Goal: Task Accomplishment & Management: Manage account settings

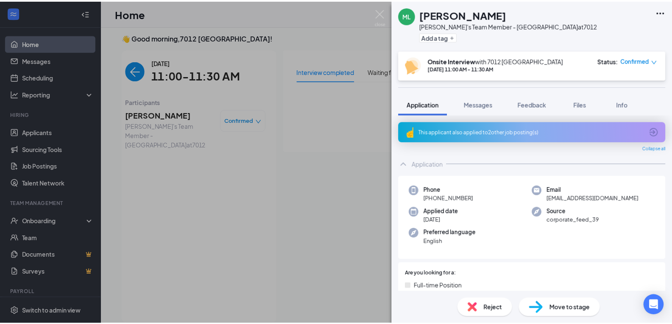
scroll to position [3, 0]
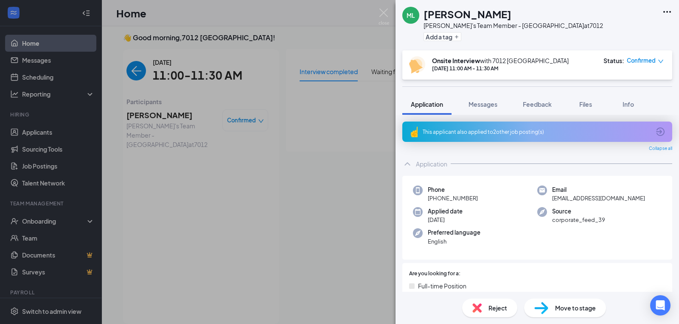
click at [295, 139] on div "[PERSON_NAME]'s Team Member - Quakertown at 7012 Add a tag Onsite Interview wit…" at bounding box center [339, 162] width 679 height 324
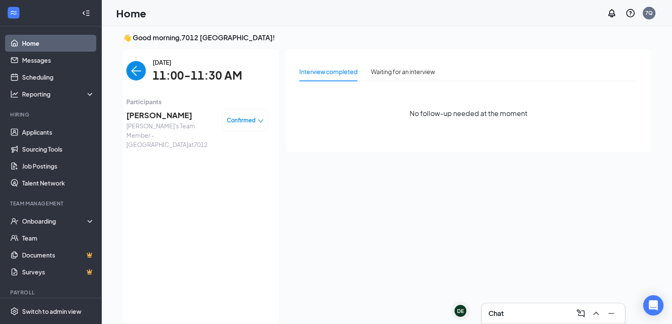
click at [141, 70] on img "back-button" at bounding box center [136, 71] width 20 height 20
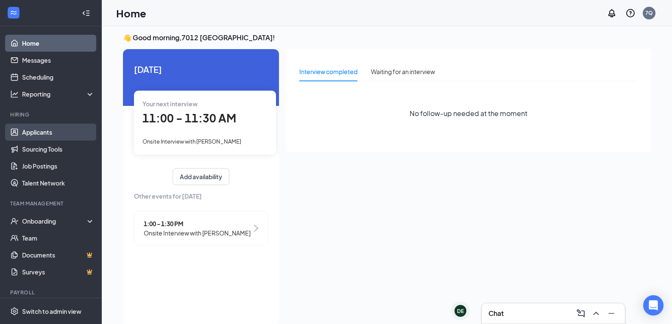
click at [58, 126] on link "Applicants" at bounding box center [58, 132] width 73 height 17
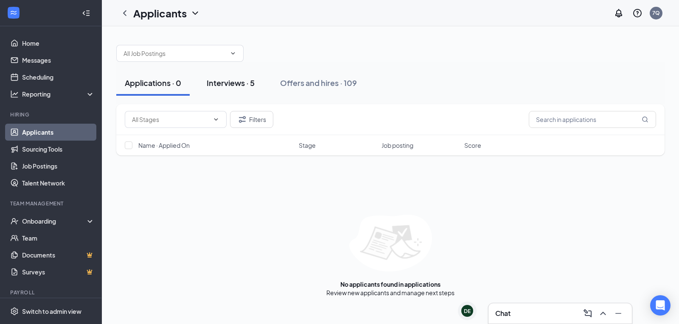
click at [225, 78] on div "Interviews · 5" at bounding box center [231, 83] width 48 height 11
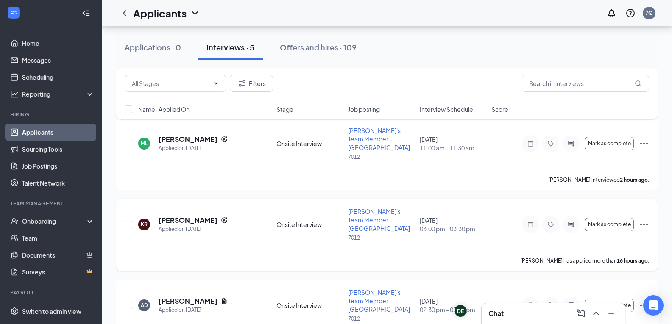
scroll to position [204, 0]
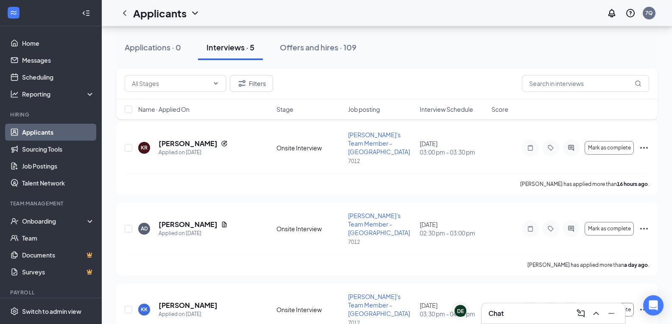
click at [212, 120] on div "Filters Name · Applied On Stage Job posting Interview Schedule Score" at bounding box center [387, 98] width 542 height 60
click at [215, 121] on div "Filters Name · Applied On Stage Job posting Interview Schedule Score" at bounding box center [387, 98] width 542 height 60
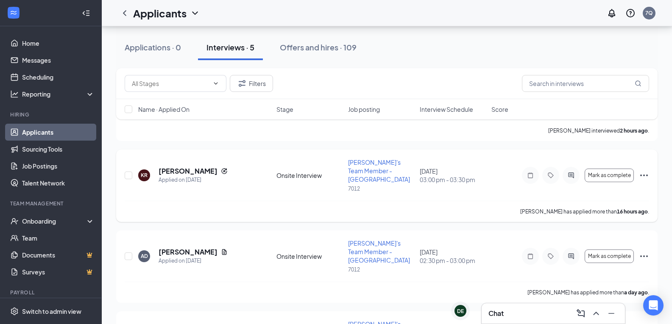
scroll to position [119, 0]
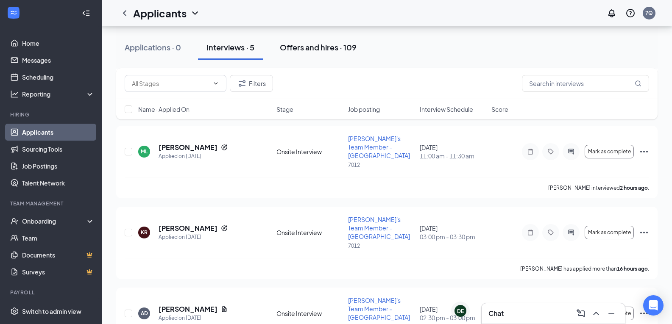
click at [304, 50] on div "Offers and hires · 109" at bounding box center [318, 47] width 77 height 11
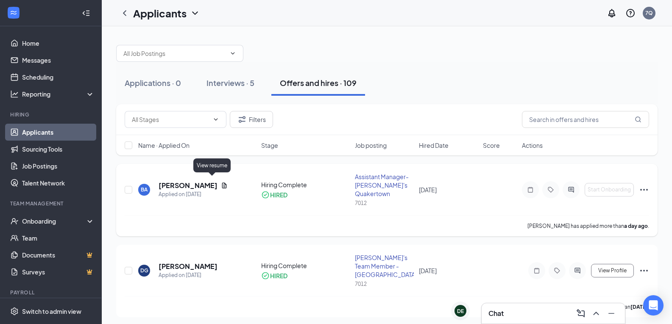
click at [222, 183] on icon "Document" at bounding box center [224, 186] width 5 height 6
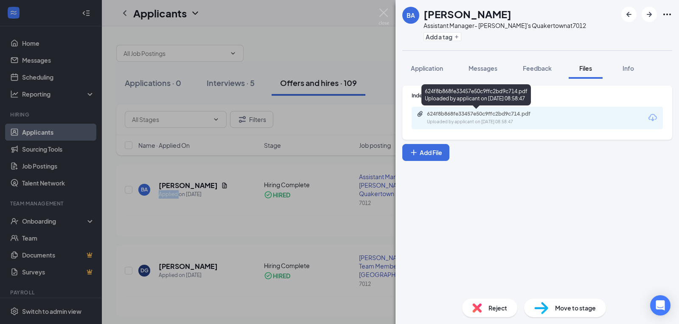
click at [473, 117] on div "624f8b868fe33457e50c9ffc2bd9c714.pdf" at bounding box center [486, 114] width 119 height 7
